Goal: Information Seeking & Learning: Check status

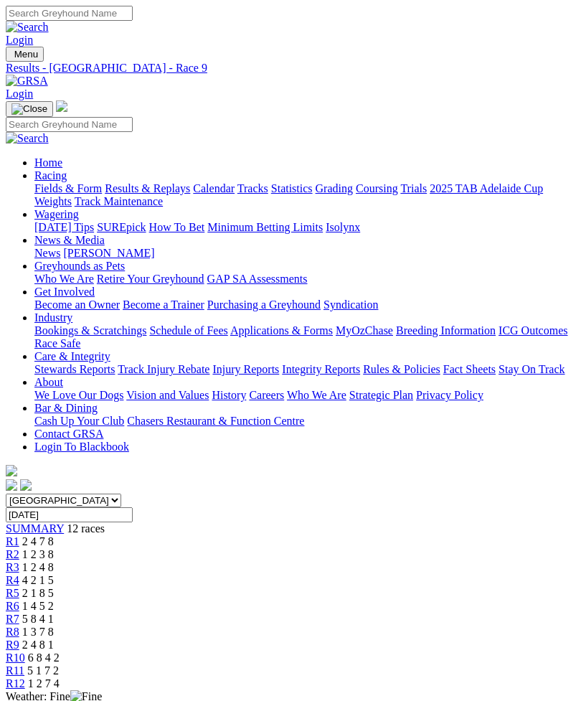
click at [19, 561] on span "R3" at bounding box center [13, 567] width 14 height 12
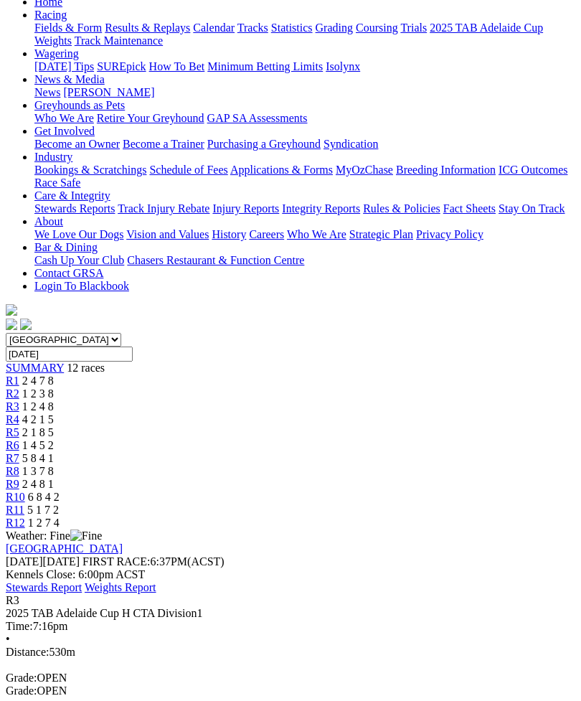
scroll to position [161, 0]
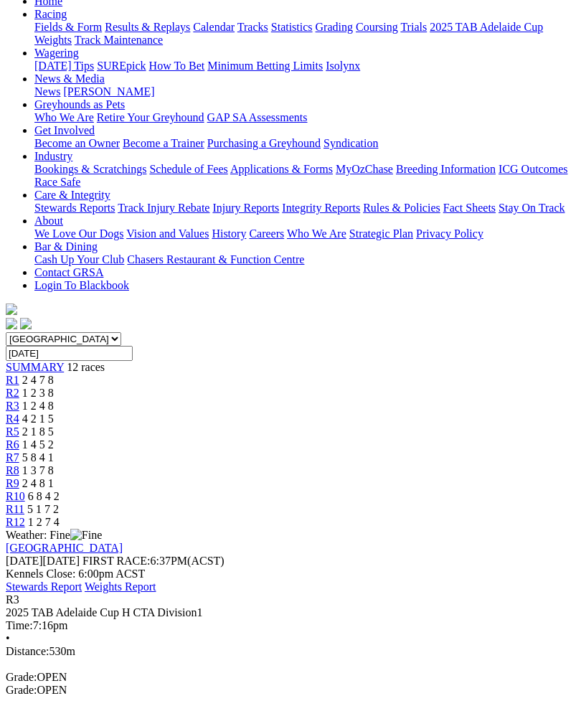
click at [19, 593] on span "R3" at bounding box center [13, 599] width 14 height 12
click at [51, 593] on div "R3" at bounding box center [290, 599] width 569 height 13
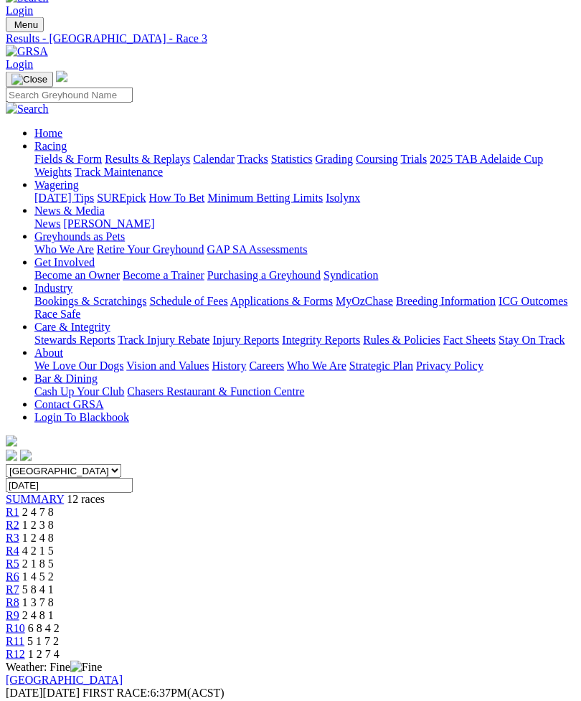
scroll to position [30, 0]
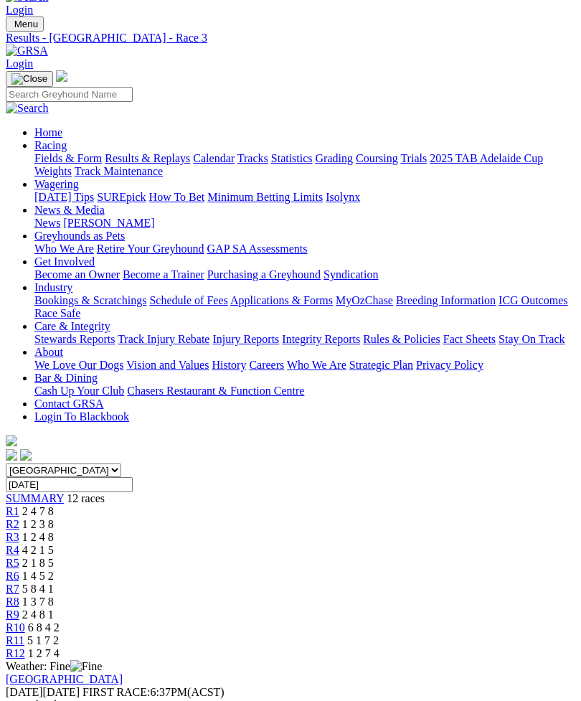
click at [54, 544] on span "4 2 1 5" at bounding box center [38, 550] width 32 height 12
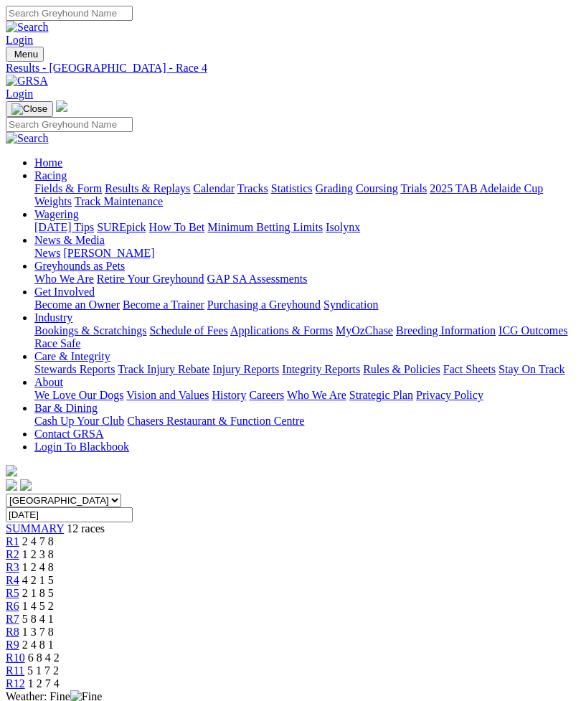
click at [19, 548] on span "R2" at bounding box center [13, 554] width 14 height 12
click at [19, 561] on link "R3" at bounding box center [13, 567] width 14 height 12
click at [36, 522] on span "SUMMARY" at bounding box center [35, 528] width 58 height 12
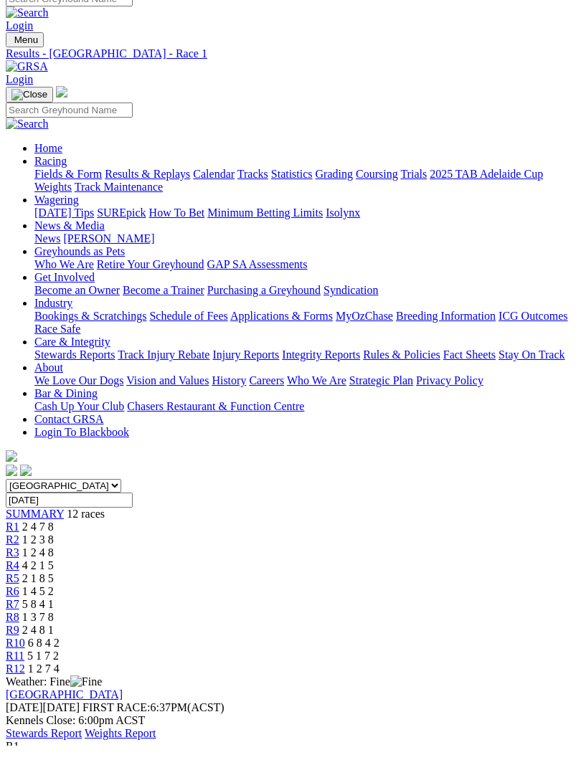
scroll to position [14, 0]
